Goal: Information Seeking & Learning: Learn about a topic

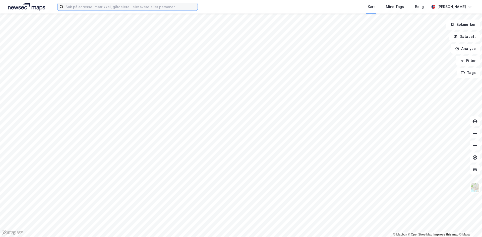
click at [85, 9] on input at bounding box center [131, 7] width 134 height 8
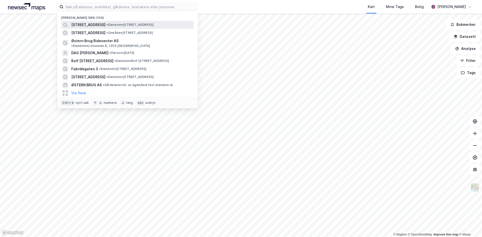
click at [96, 23] on span "[STREET_ADDRESS]" at bounding box center [88, 25] width 34 height 6
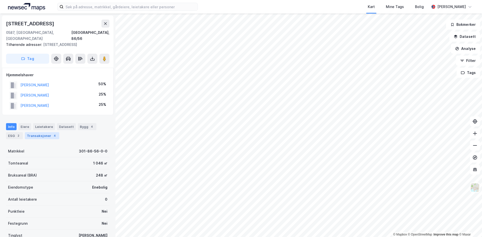
click at [48, 132] on div "Transaksjoner 4" at bounding box center [42, 135] width 34 height 7
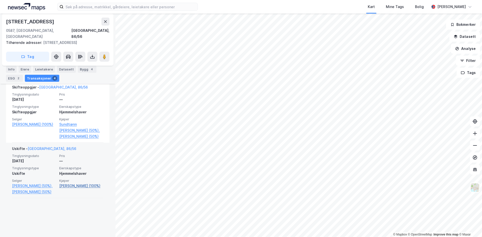
scroll to position [226, 0]
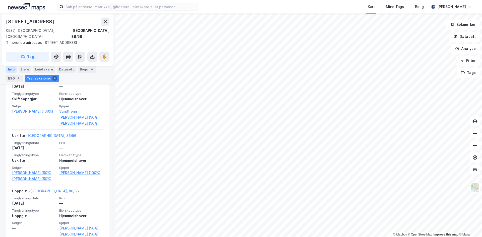
click at [15, 70] on div "Info" at bounding box center [11, 69] width 11 height 7
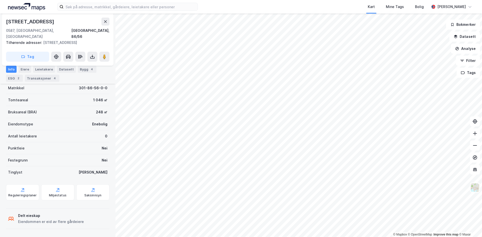
scroll to position [57, 0]
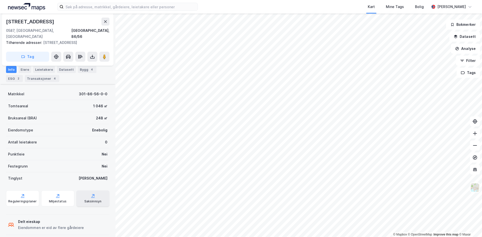
click at [94, 200] on div "Saksinnsyn" at bounding box center [92, 202] width 17 height 4
